Goal: Task Accomplishment & Management: Manage account settings

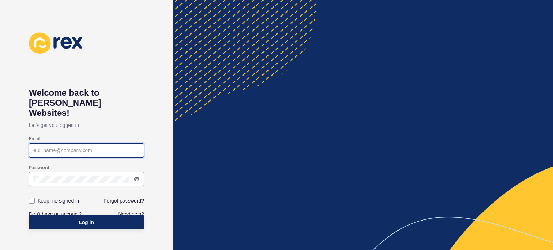
click at [80, 147] on input "Email" at bounding box center [86, 150] width 106 height 7
type input "[PERSON_NAME][EMAIL_ADDRESS][PERSON_NAME][DOMAIN_NAME]"
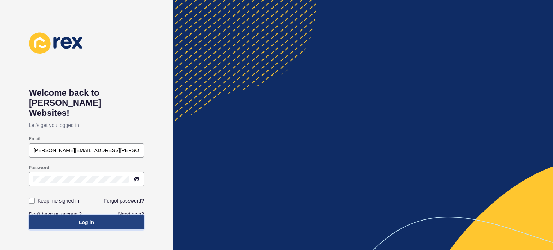
click at [91, 219] on span "Log in" at bounding box center [86, 222] width 15 height 7
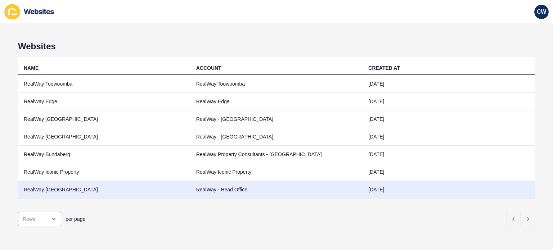
click at [63, 188] on td "RealWay [GEOGRAPHIC_DATA]" at bounding box center [104, 190] width 172 height 18
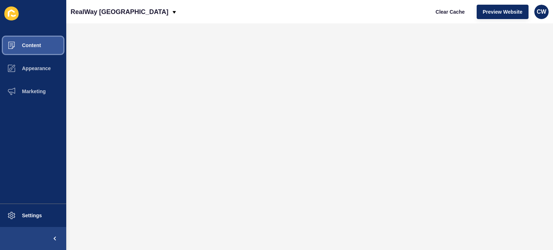
click at [32, 44] on span "Content" at bounding box center [20, 45] width 42 height 6
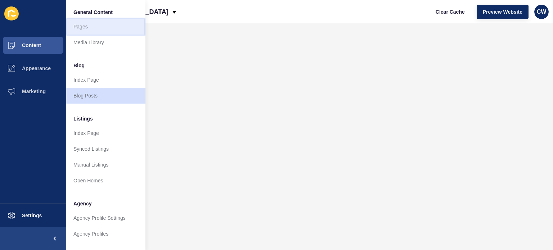
click at [89, 24] on link "Pages" at bounding box center [105, 27] width 79 height 16
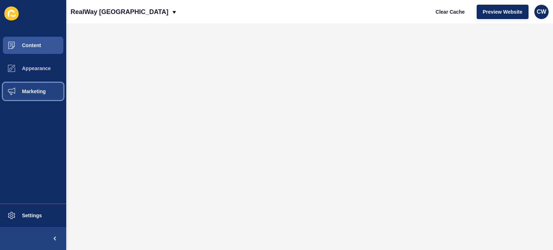
click at [39, 95] on button "Marketing" at bounding box center [33, 91] width 66 height 23
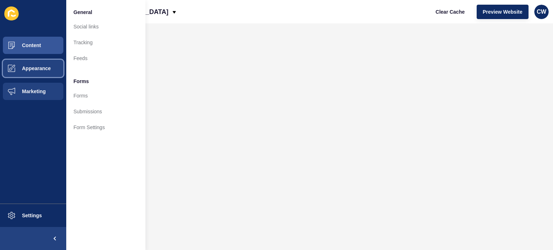
click at [46, 70] on span "Appearance" at bounding box center [25, 68] width 52 height 6
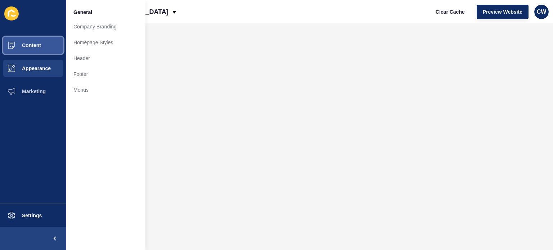
click at [28, 43] on span "Content" at bounding box center [20, 45] width 42 height 6
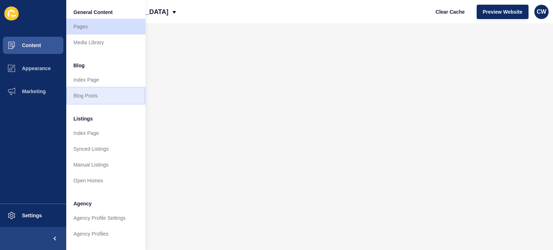
click at [94, 95] on link "Blog Posts" at bounding box center [105, 96] width 79 height 16
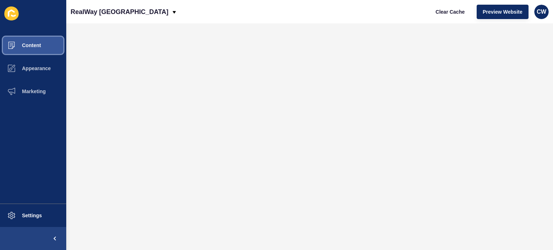
click at [33, 42] on span "Content" at bounding box center [20, 45] width 42 height 6
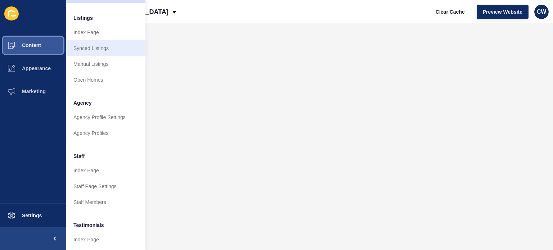
scroll to position [102, 0]
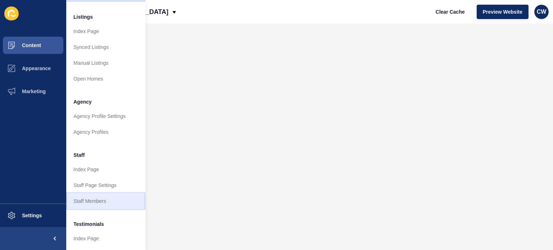
click at [102, 196] on link "Staff Members" at bounding box center [105, 201] width 79 height 16
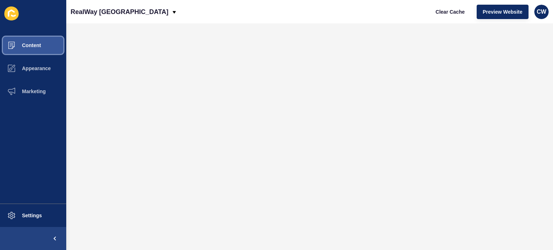
click at [48, 46] on button "Content" at bounding box center [33, 45] width 66 height 23
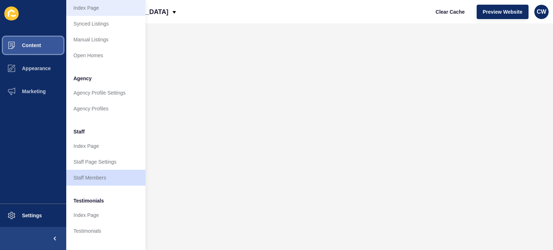
scroll to position [128, 0]
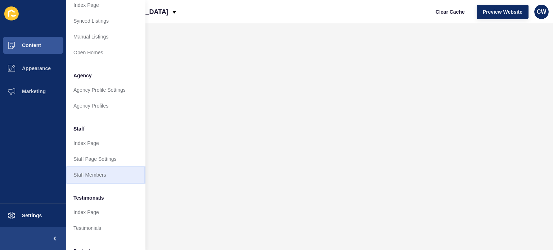
click at [105, 173] on link "Staff Members" at bounding box center [105, 175] width 79 height 16
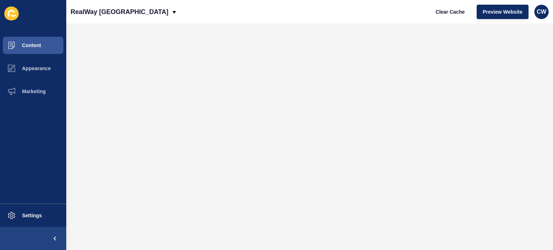
scroll to position [0, 0]
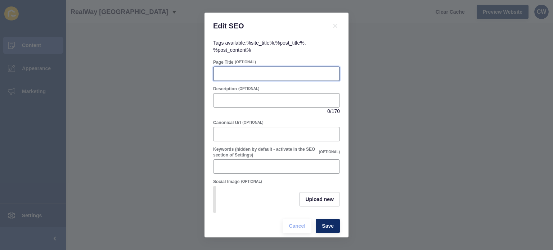
click at [235, 76] on input "Page Title" at bounding box center [276, 73] width 117 height 7
type input "[PERSON_NAME] RealWay Iconic"
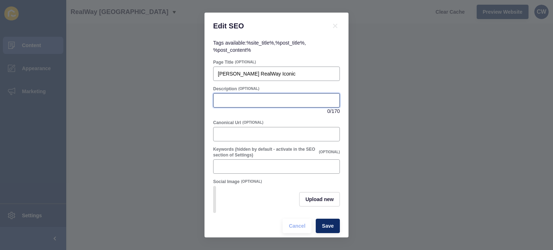
click at [257, 100] on input "Description" at bounding box center [276, 100] width 117 height 7
type input "0411 872 103"
click at [330, 231] on button "Save" at bounding box center [328, 226] width 24 height 14
